Goal: Transaction & Acquisition: Purchase product/service

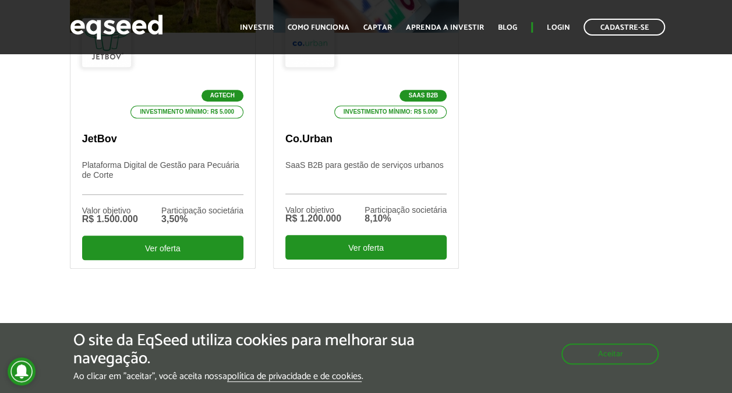
scroll to position [524, 0]
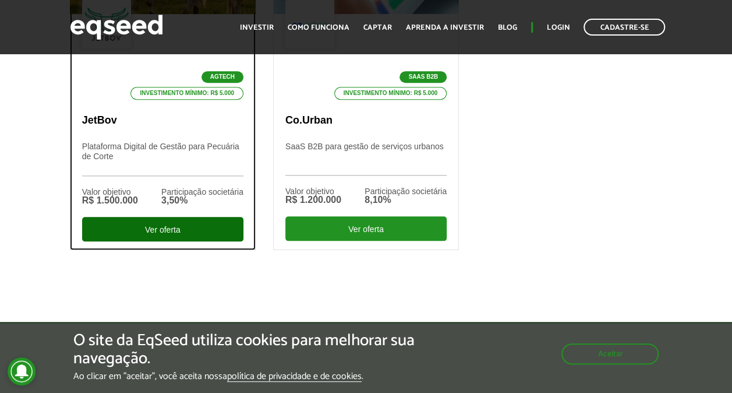
click at [165, 234] on div "Ver oferta" at bounding box center [162, 229] width 161 height 24
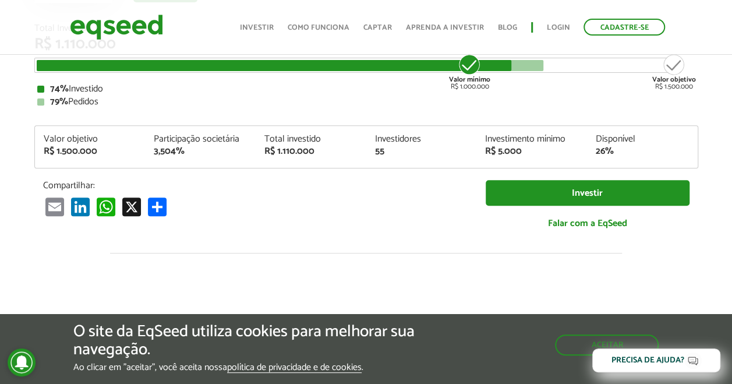
scroll to position [1335, 0]
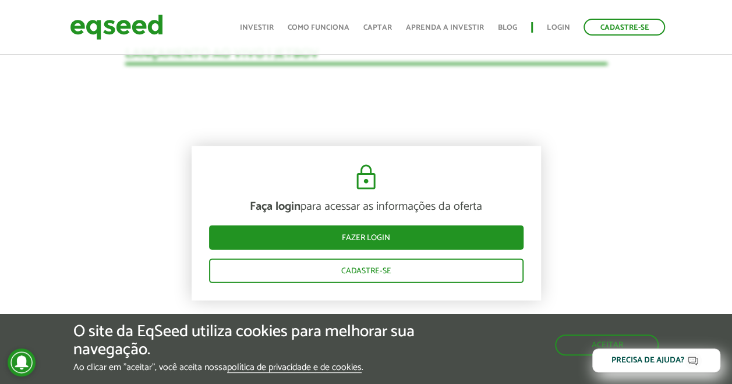
scroll to position [1218, 0]
